Goal: Obtain resource: Download file/media

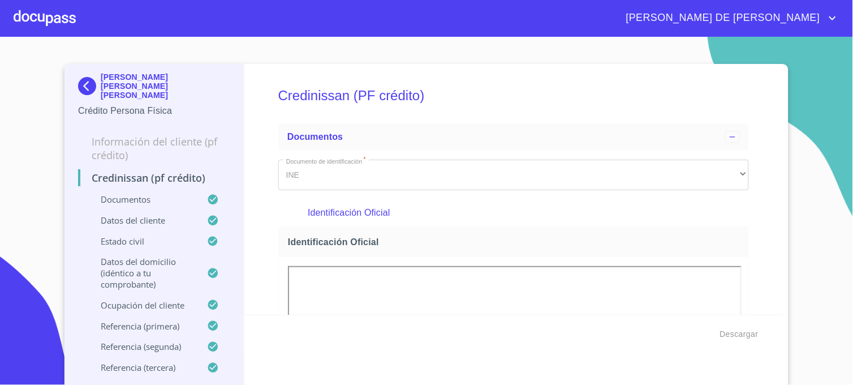
click at [80, 83] on img at bounding box center [89, 86] width 23 height 18
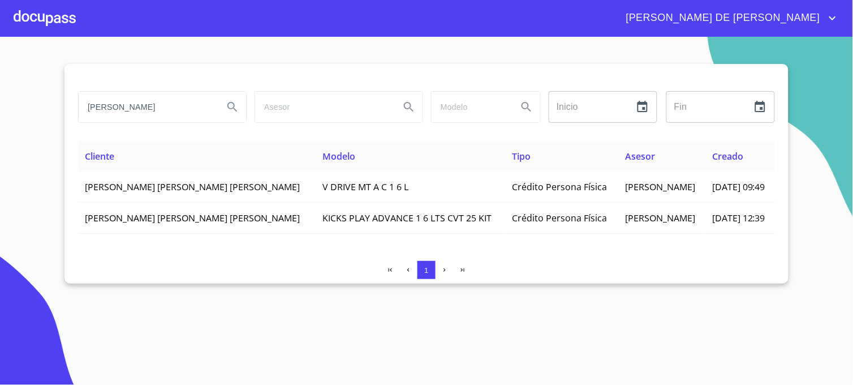
drag, startPoint x: 162, startPoint y: 110, endPoint x: 35, endPoint y: 117, distance: 127.5
click at [35, 117] on section "[PERSON_NAME] Inicio ​ Fin ​ Cliente Modelo Tipo Asesor Creado [PERSON_NAME] [P…" at bounding box center [426, 211] width 853 height 348
click at [234, 109] on icon "Search" at bounding box center [233, 107] width 10 height 10
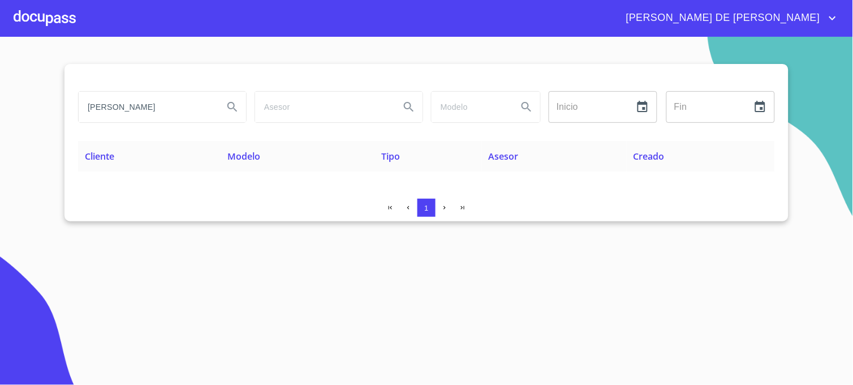
click at [161, 109] on input "[PERSON_NAME]" at bounding box center [147, 107] width 136 height 31
type input "[PERSON_NAME]"
click at [220, 109] on button "Search" at bounding box center [232, 106] width 27 height 27
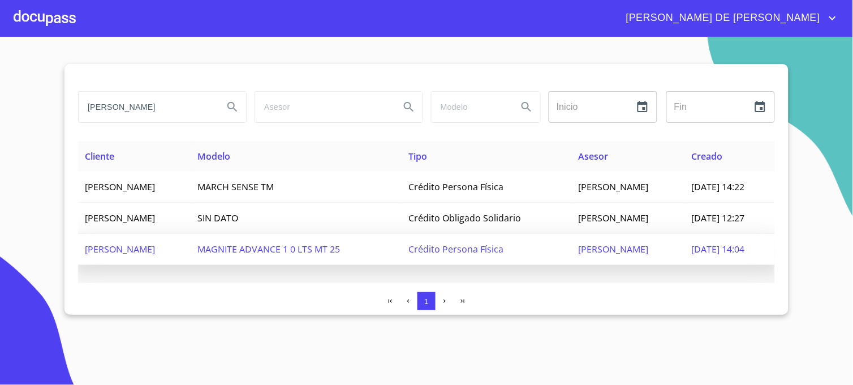
click at [504, 248] on span "Crédito Persona Física" at bounding box center [456, 249] width 95 height 12
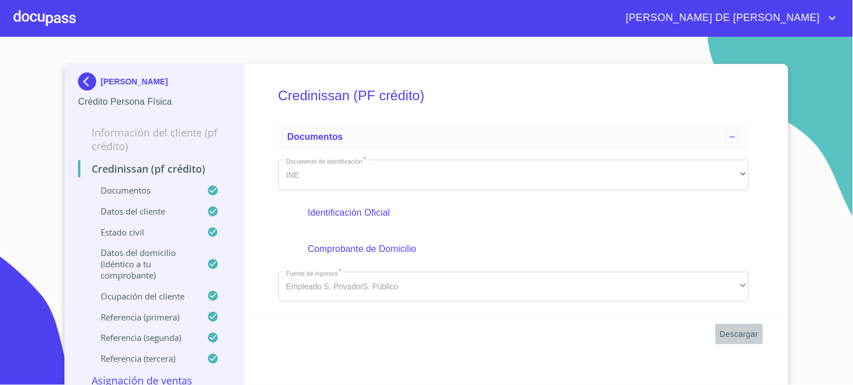
click at [726, 334] on span "Descargar" at bounding box center [739, 334] width 38 height 14
